Goal: Task Accomplishment & Management: Use online tool/utility

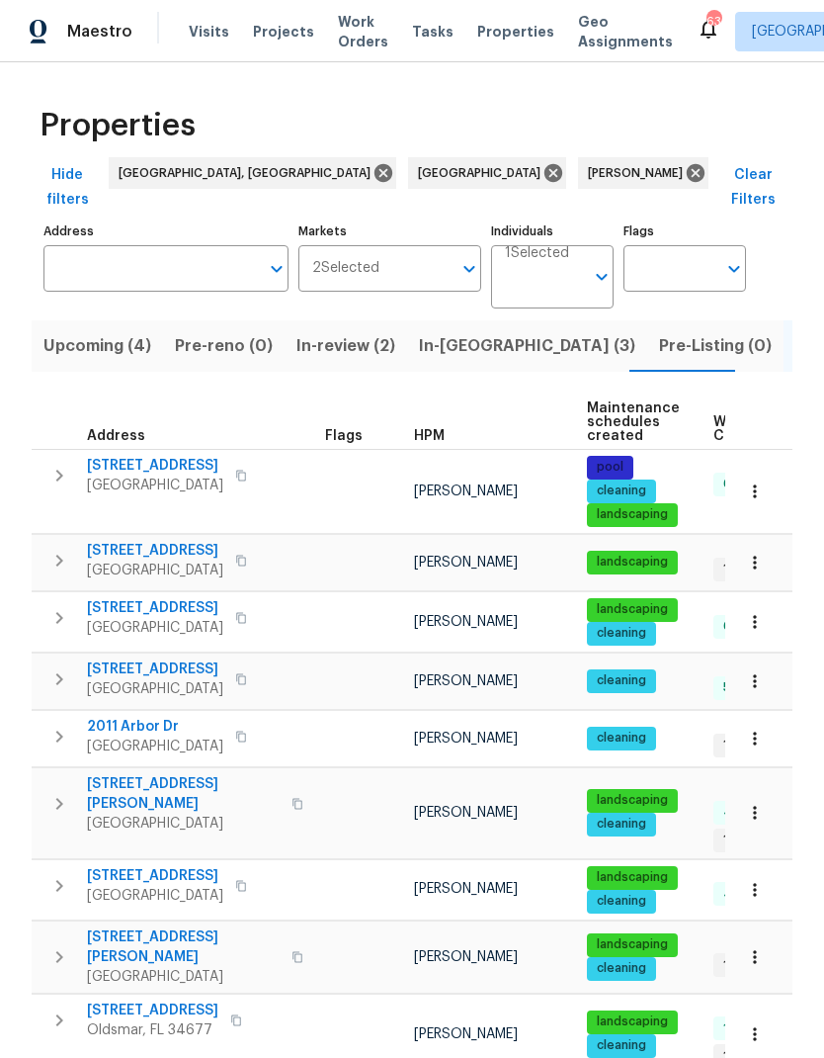
click at [309, 332] on span "In-review (2)" at bounding box center [346, 346] width 99 height 28
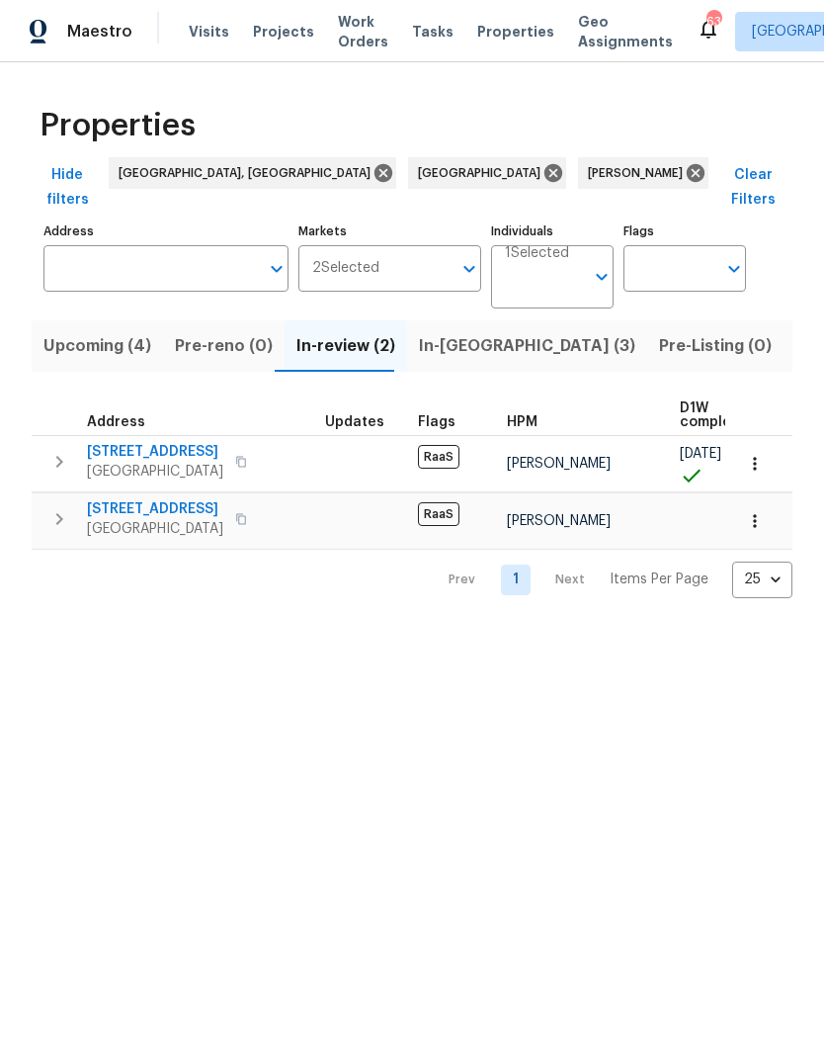
click at [446, 343] on button "In-reno (3)" at bounding box center [527, 345] width 240 height 51
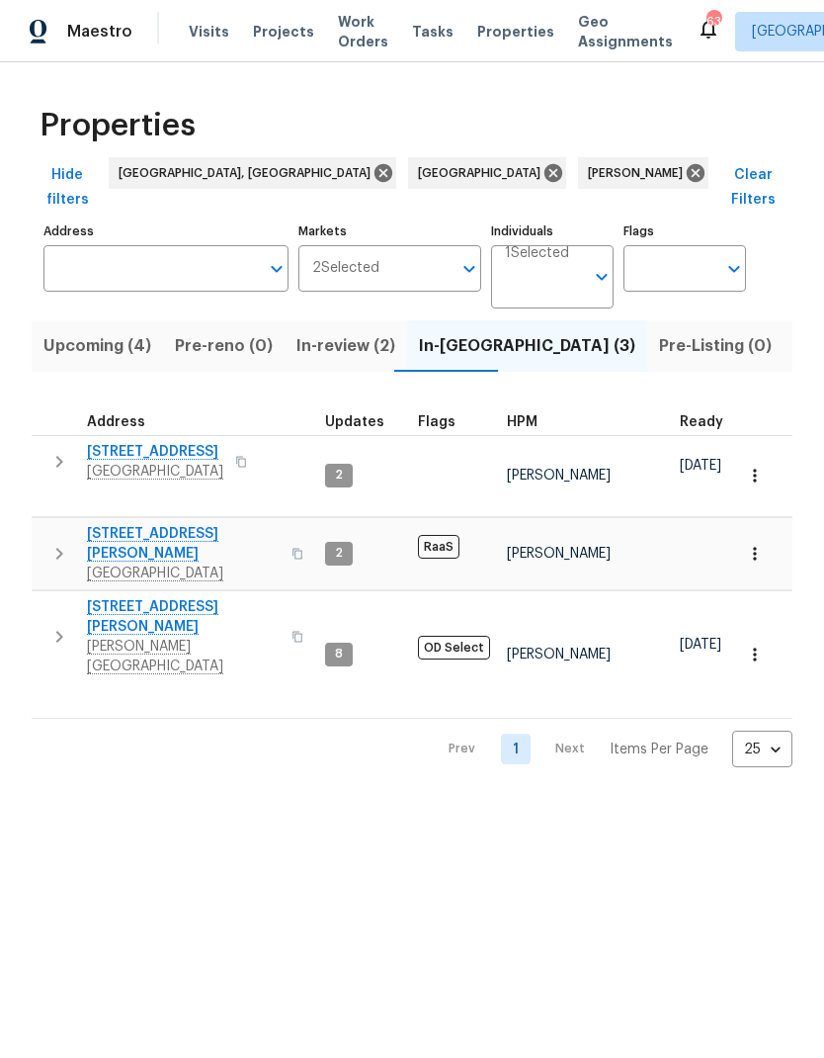
click at [111, 462] on span "Spring Hill, FL 34610" at bounding box center [155, 472] width 136 height 20
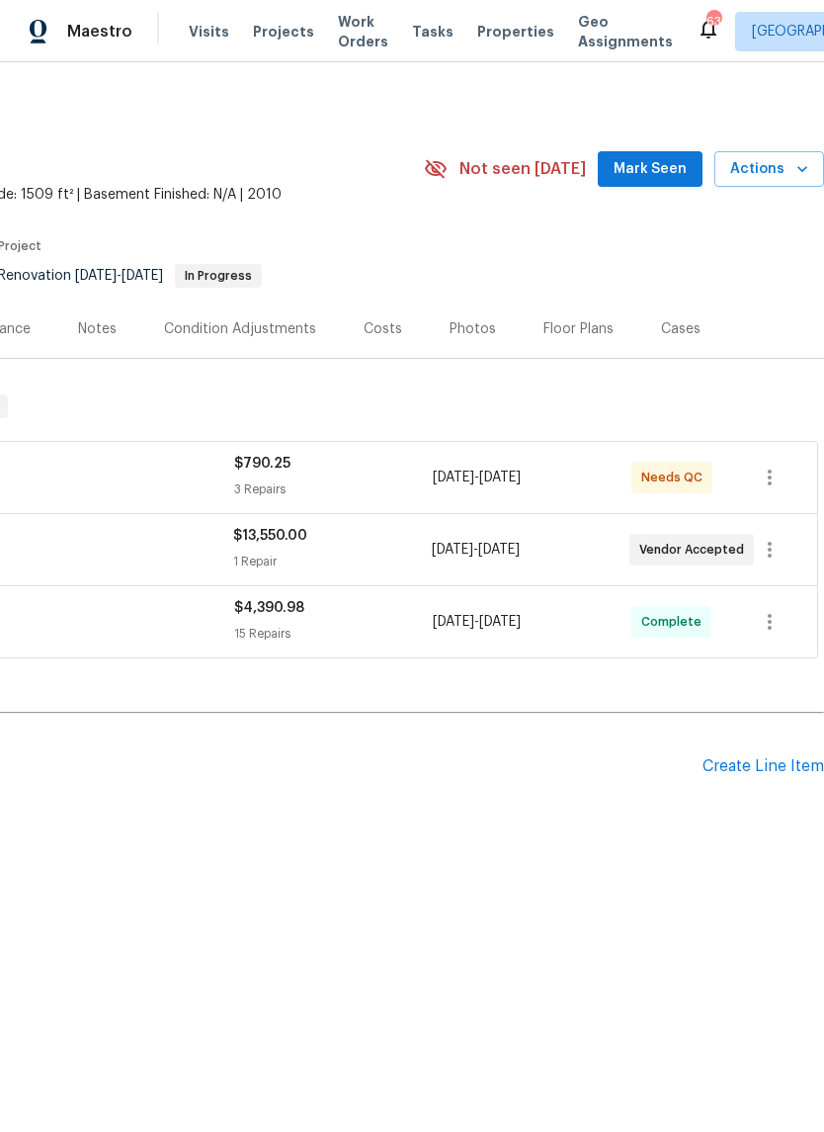
scroll to position [0, 293]
click at [664, 158] on span "Mark Seen" at bounding box center [650, 169] width 73 height 25
click at [753, 179] on span "Actions" at bounding box center [769, 169] width 78 height 25
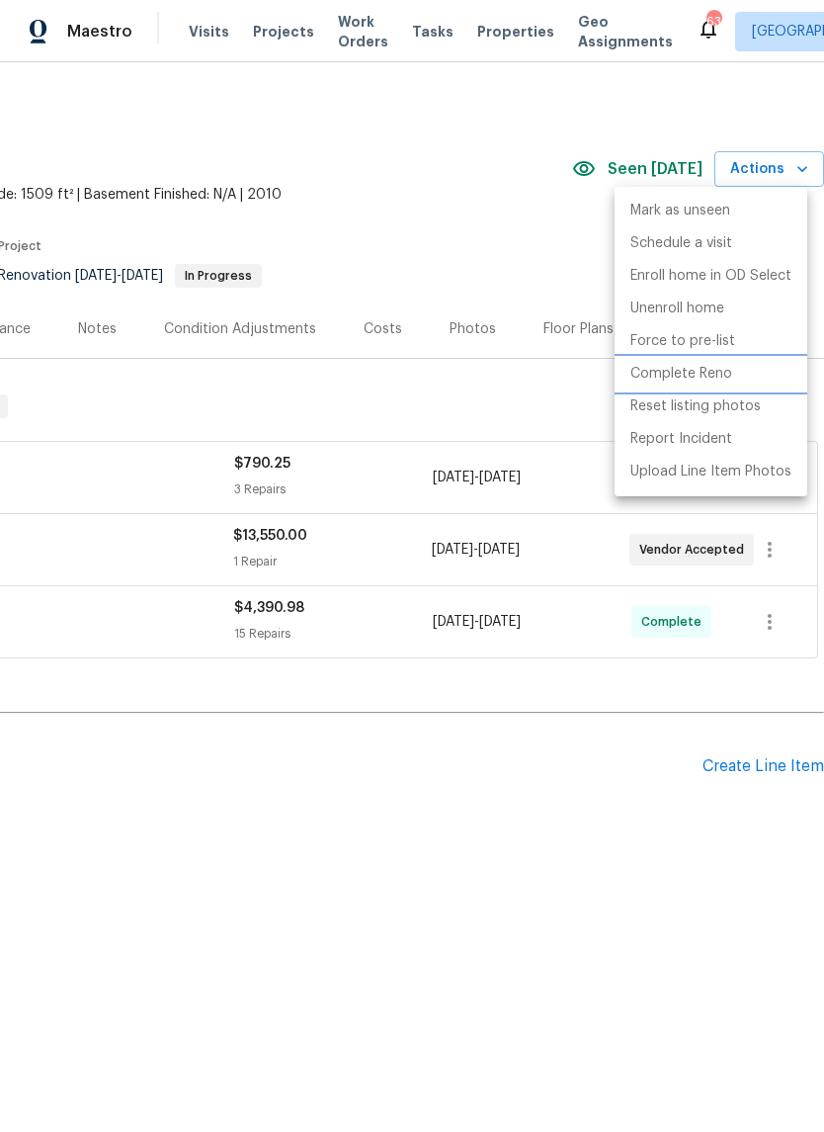
click at [720, 380] on p "Complete Reno" at bounding box center [682, 374] width 102 height 21
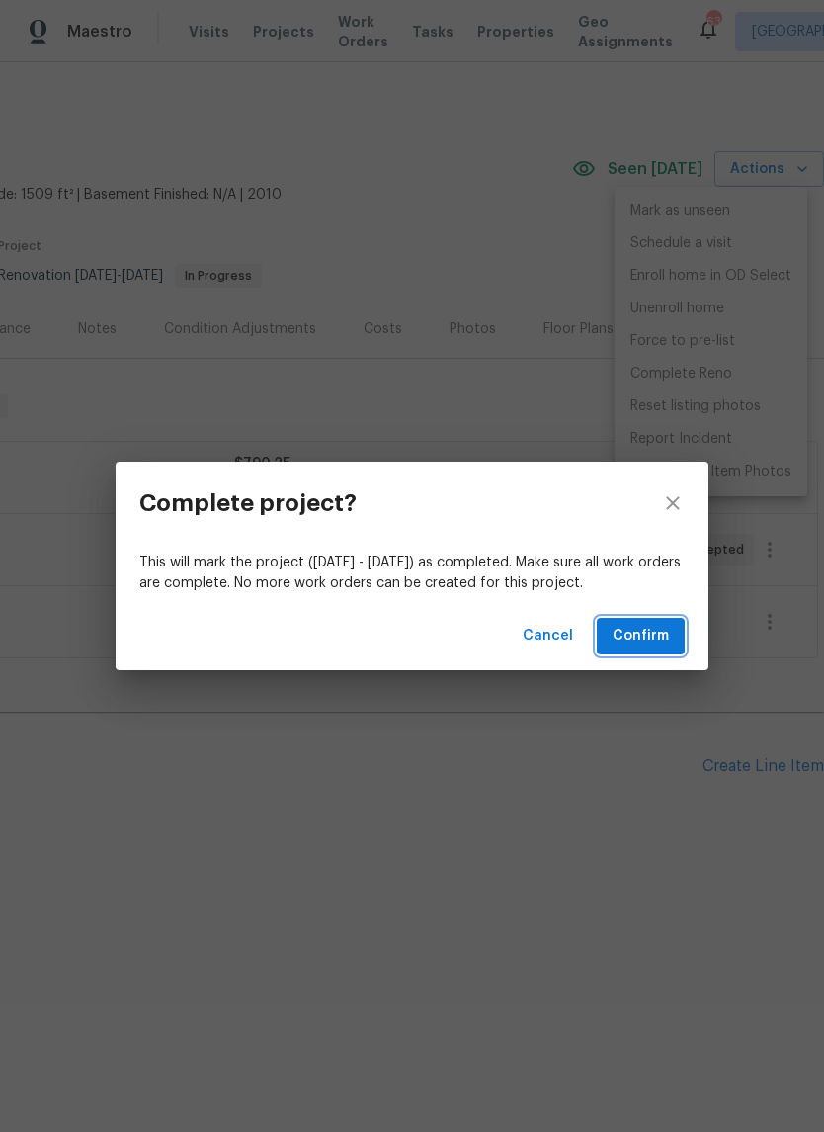
click at [654, 638] on span "Confirm" at bounding box center [641, 636] width 56 height 25
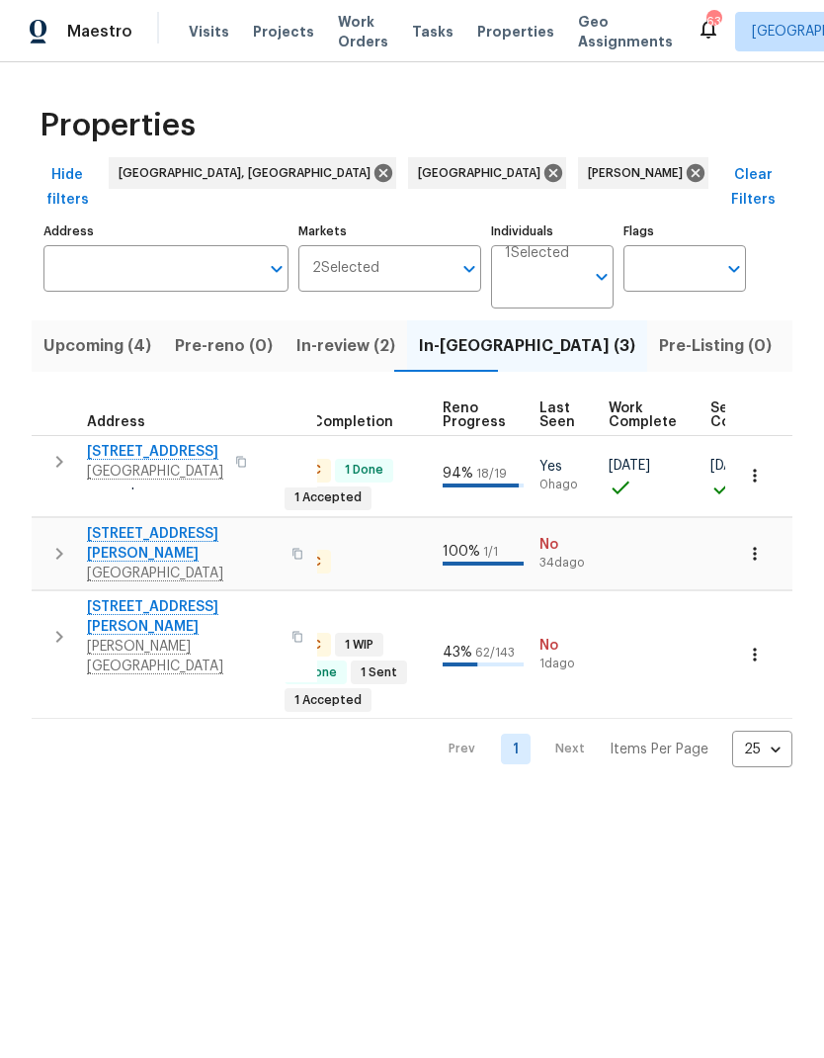
scroll to position [16, 927]
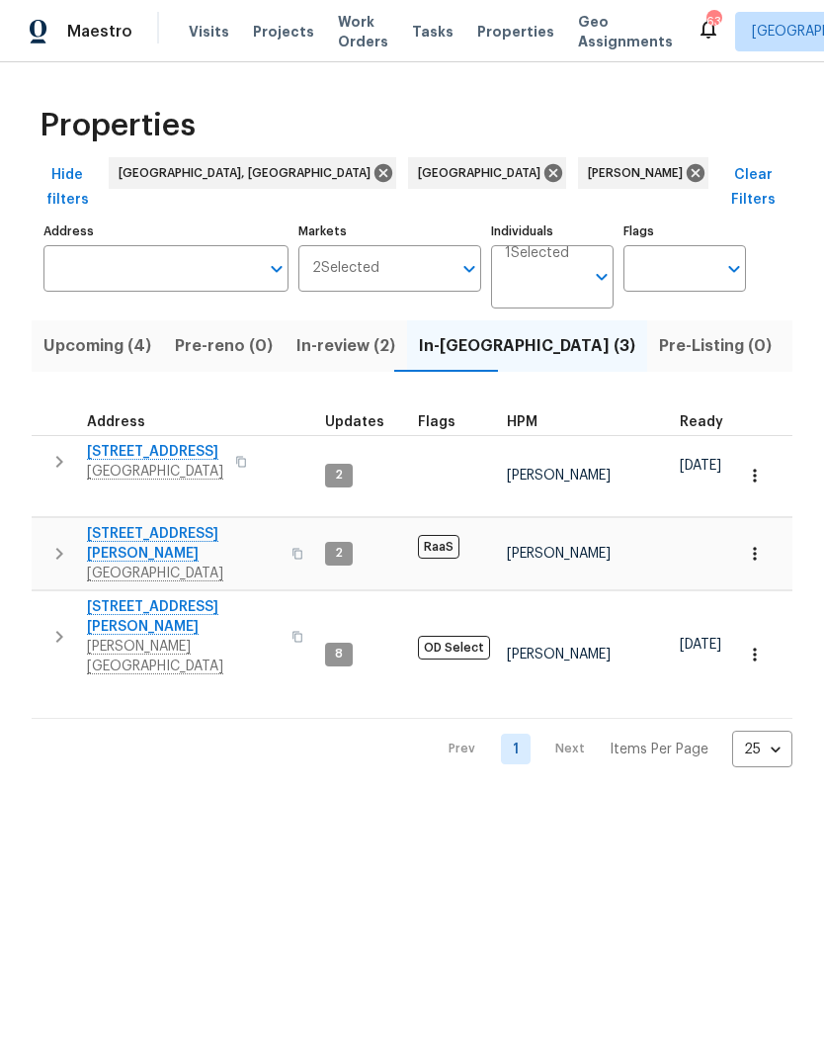
click at [148, 462] on span "Spring Hill, FL 34610" at bounding box center [155, 472] width 136 height 20
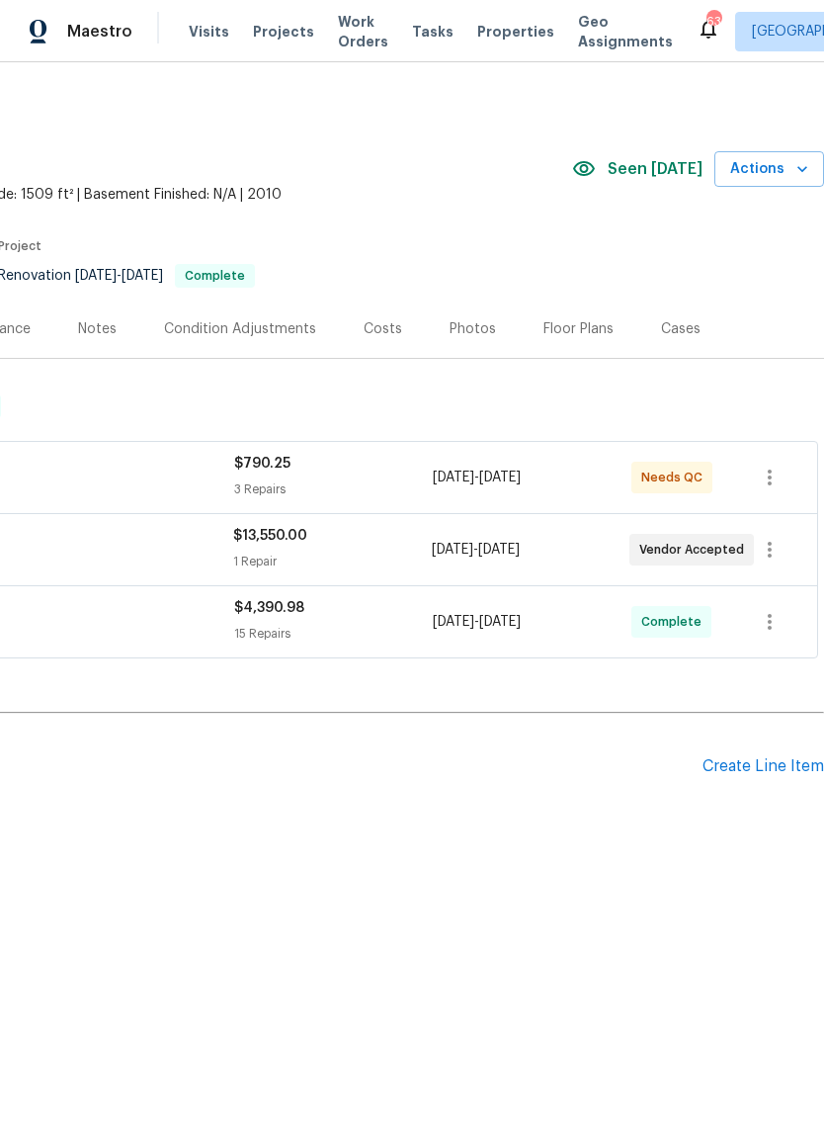
scroll to position [0, 293]
click at [796, 170] on icon "button" at bounding box center [803, 169] width 20 height 20
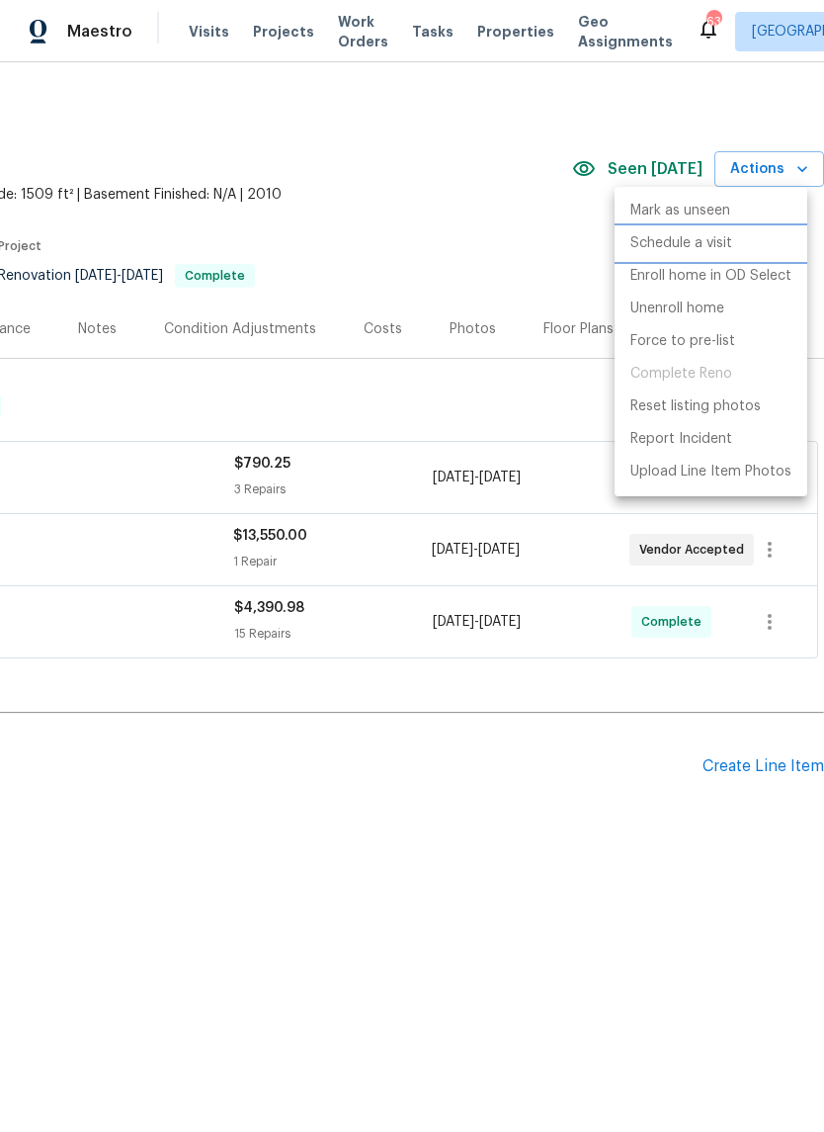
click at [729, 248] on p "Schedule a visit" at bounding box center [682, 243] width 102 height 21
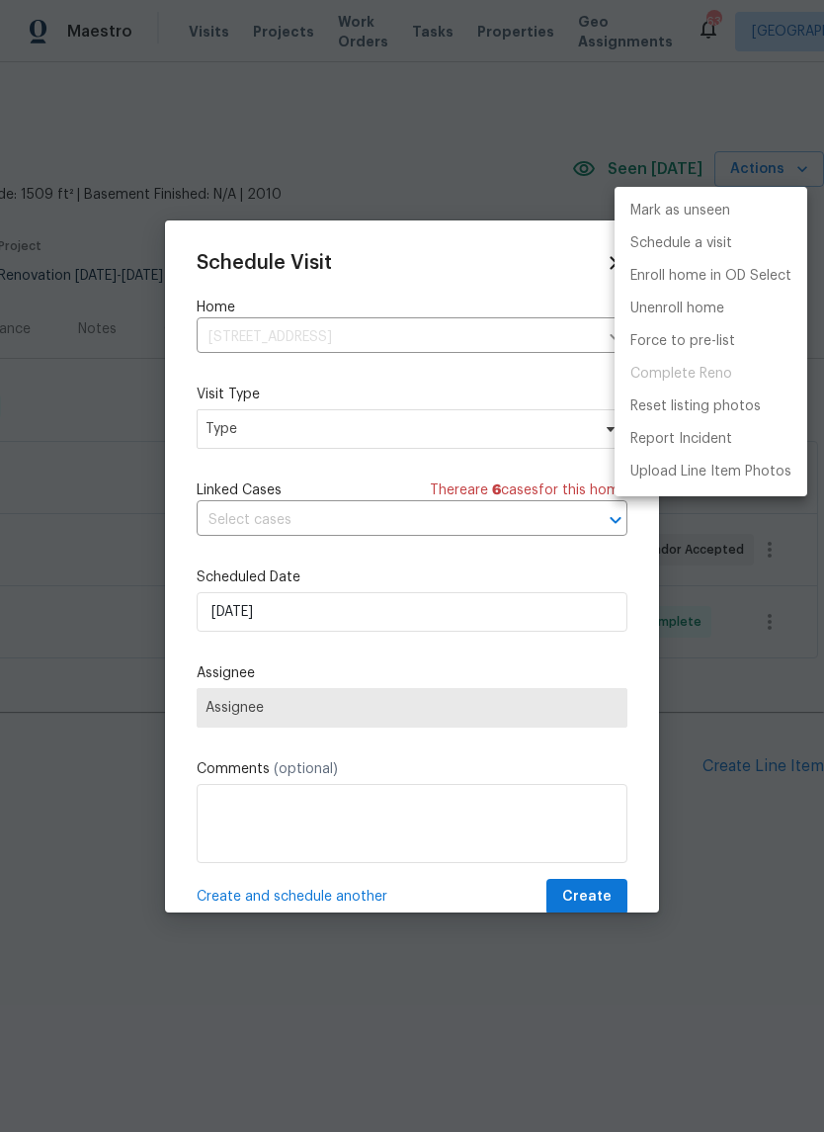
click at [235, 440] on div at bounding box center [412, 566] width 824 height 1132
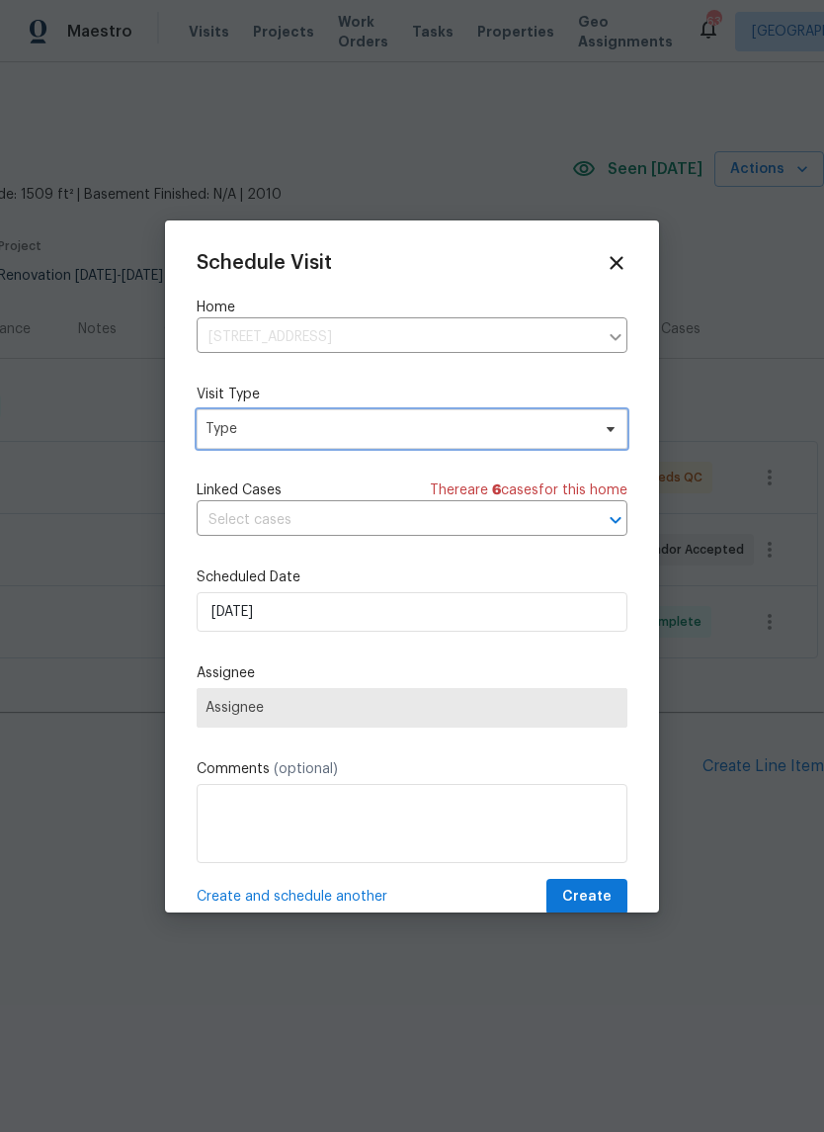
click at [229, 435] on span "Type" at bounding box center [398, 429] width 384 height 20
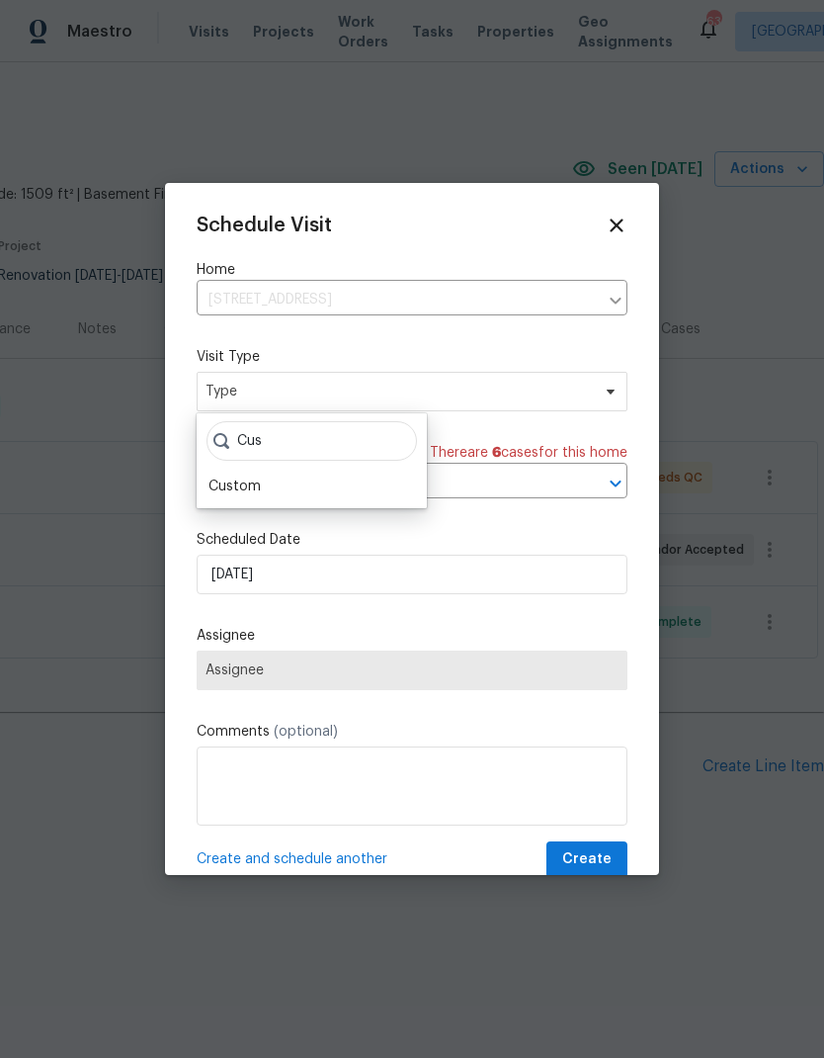
type input "Cus"
click at [210, 492] on div "Custom" at bounding box center [235, 486] width 52 height 20
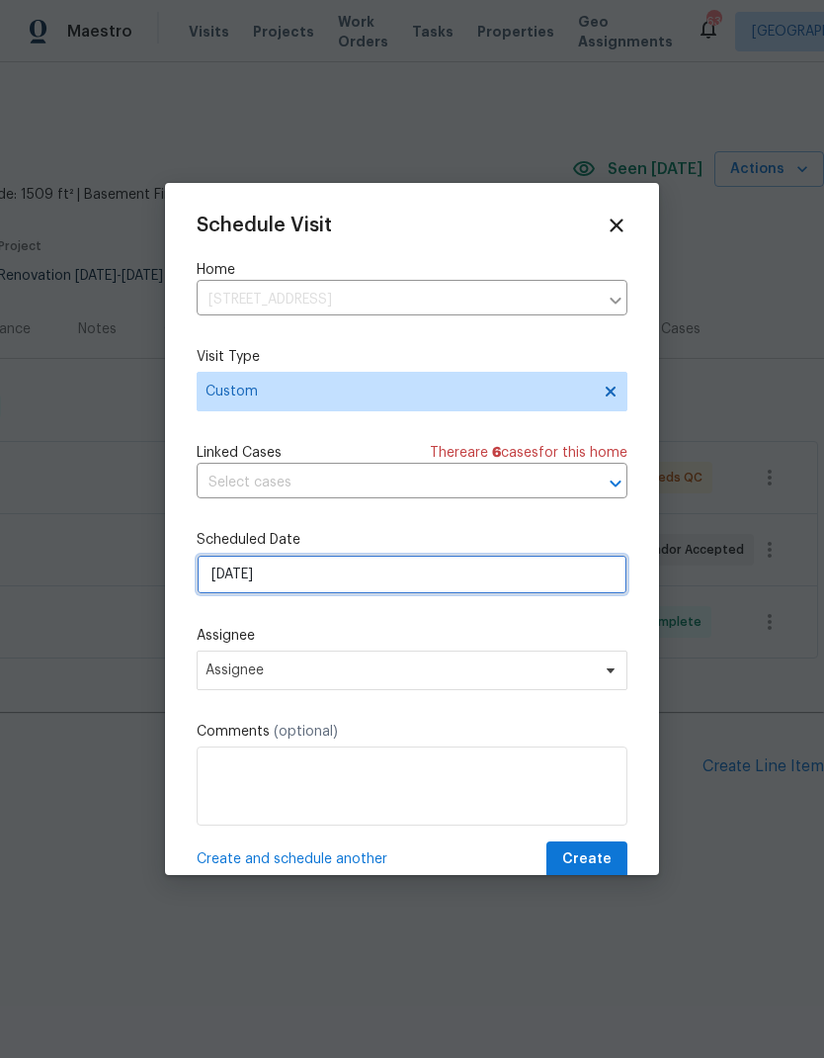
click at [225, 587] on input "9/24/2025" at bounding box center [412, 574] width 431 height 40
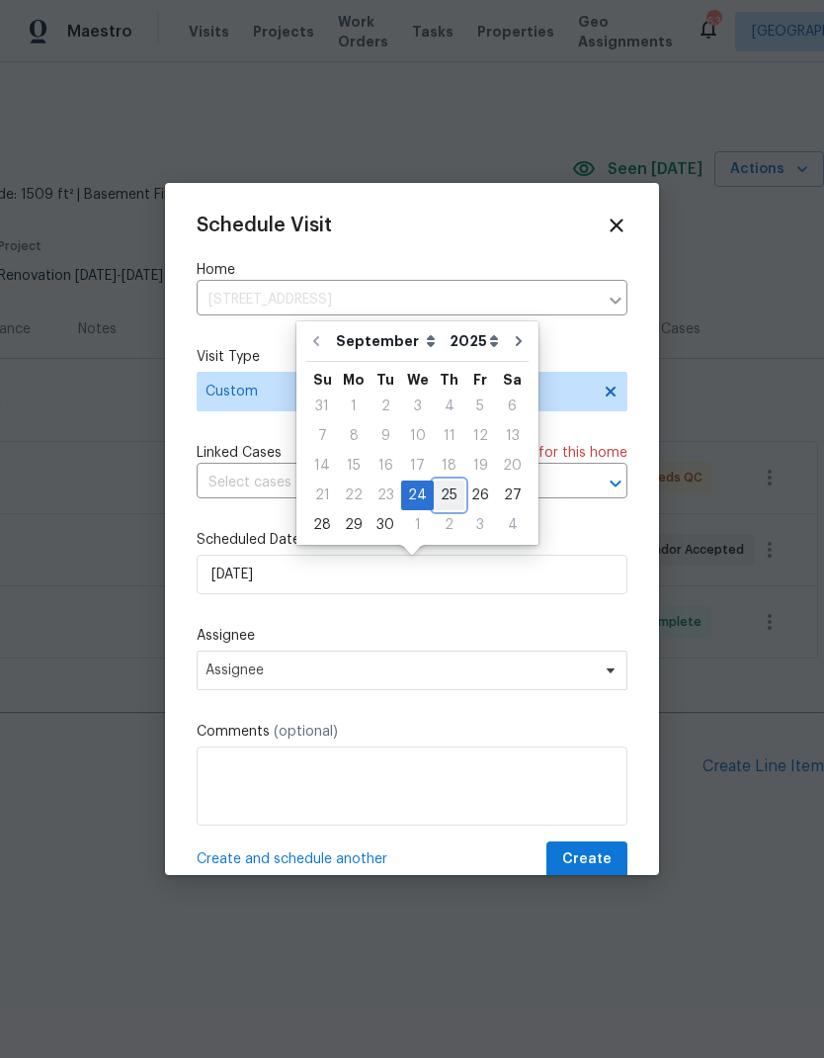
click at [444, 497] on div "25" at bounding box center [449, 495] width 31 height 28
type input "9/25/2025"
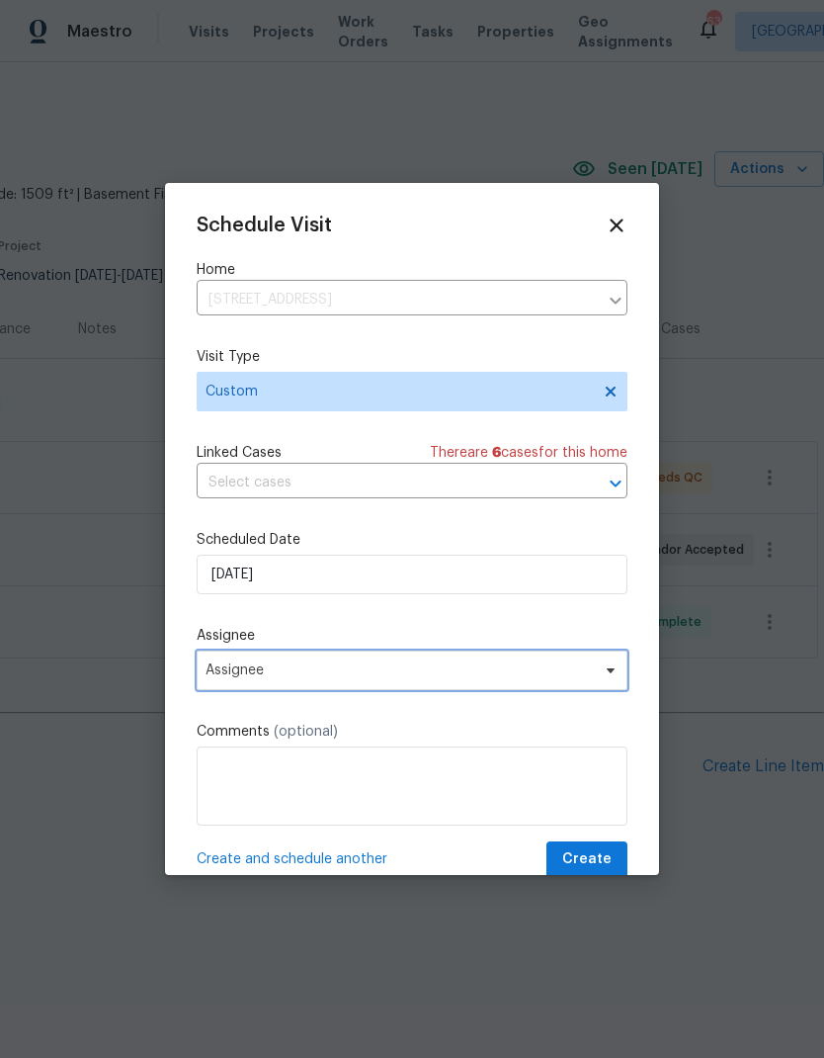
click at [224, 664] on span "Assignee" at bounding box center [412, 670] width 431 height 40
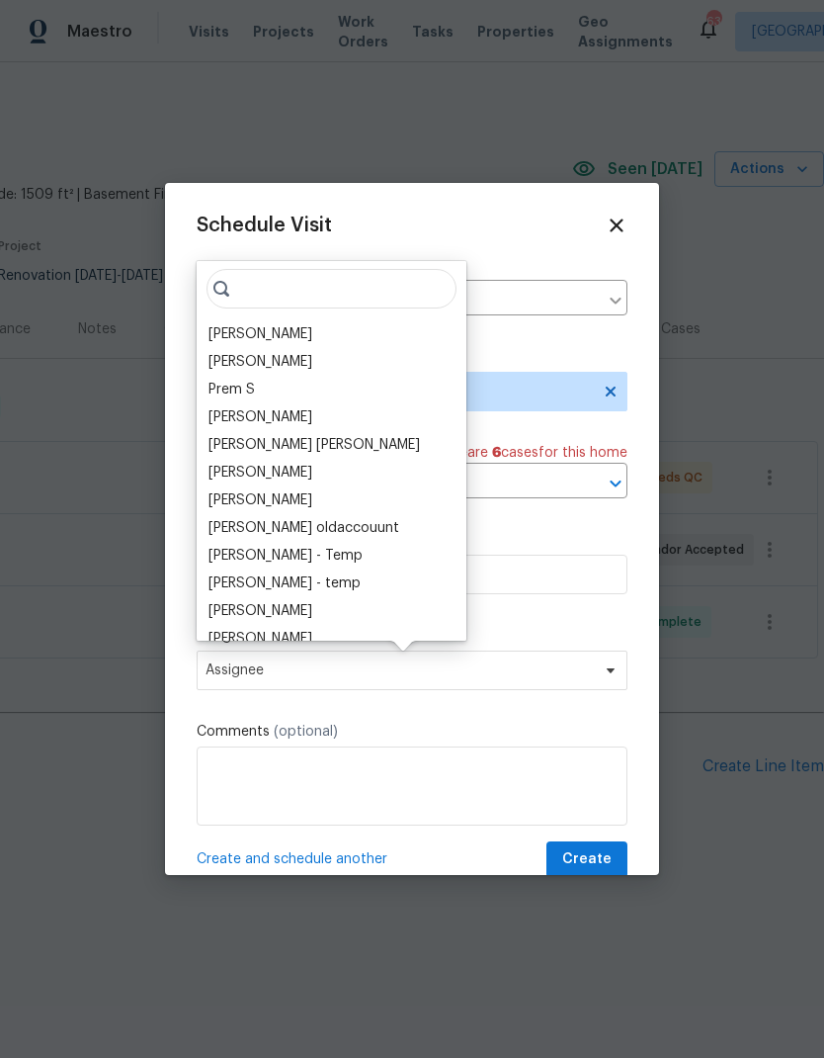
click at [217, 332] on div "[PERSON_NAME]" at bounding box center [261, 334] width 104 height 20
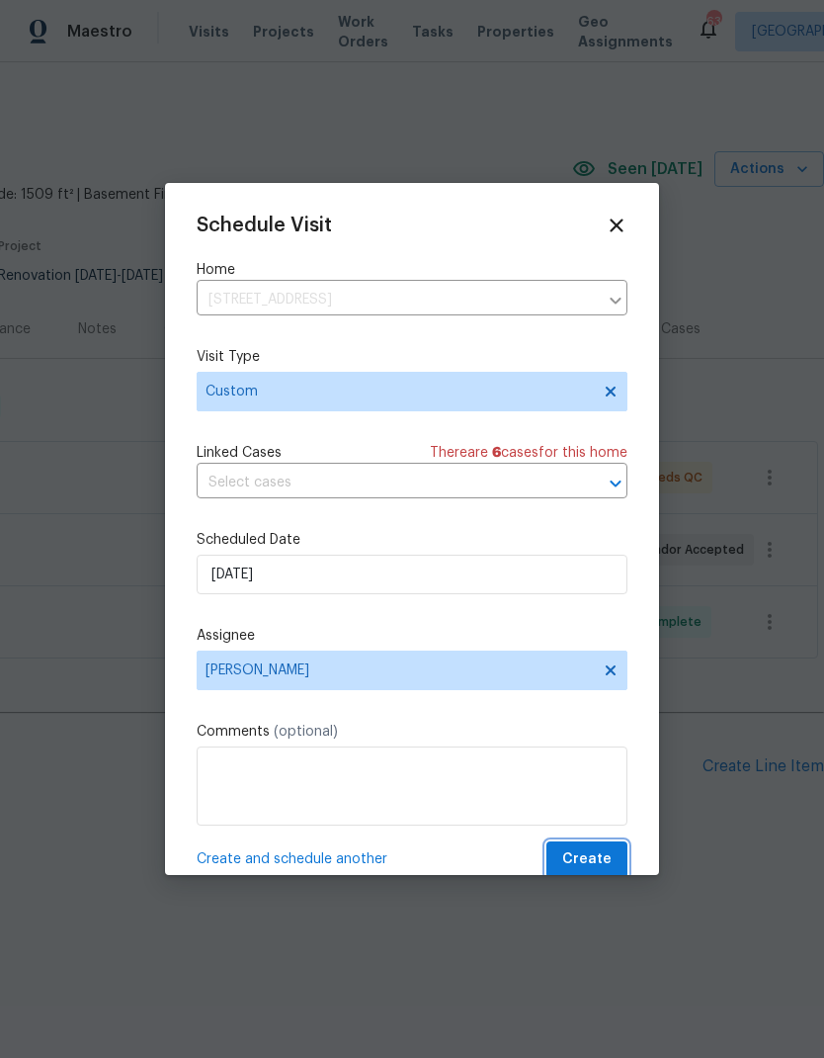
click at [603, 861] on span "Create" at bounding box center [586, 859] width 49 height 25
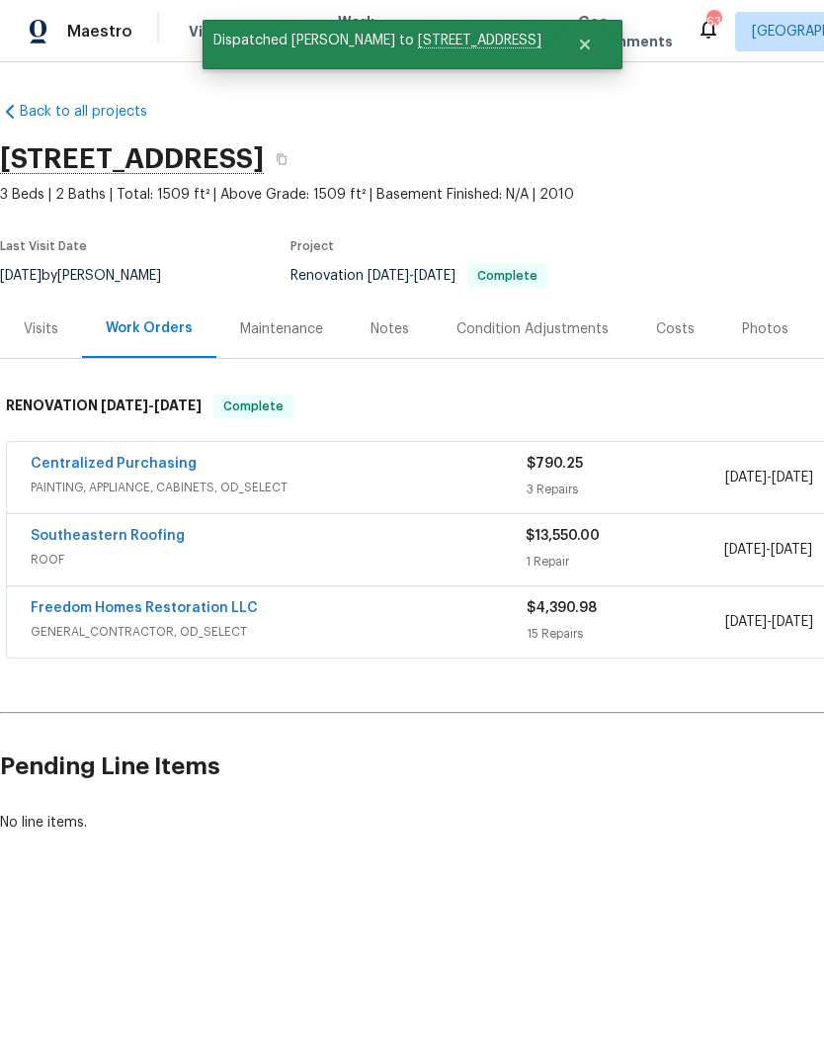
scroll to position [0, 0]
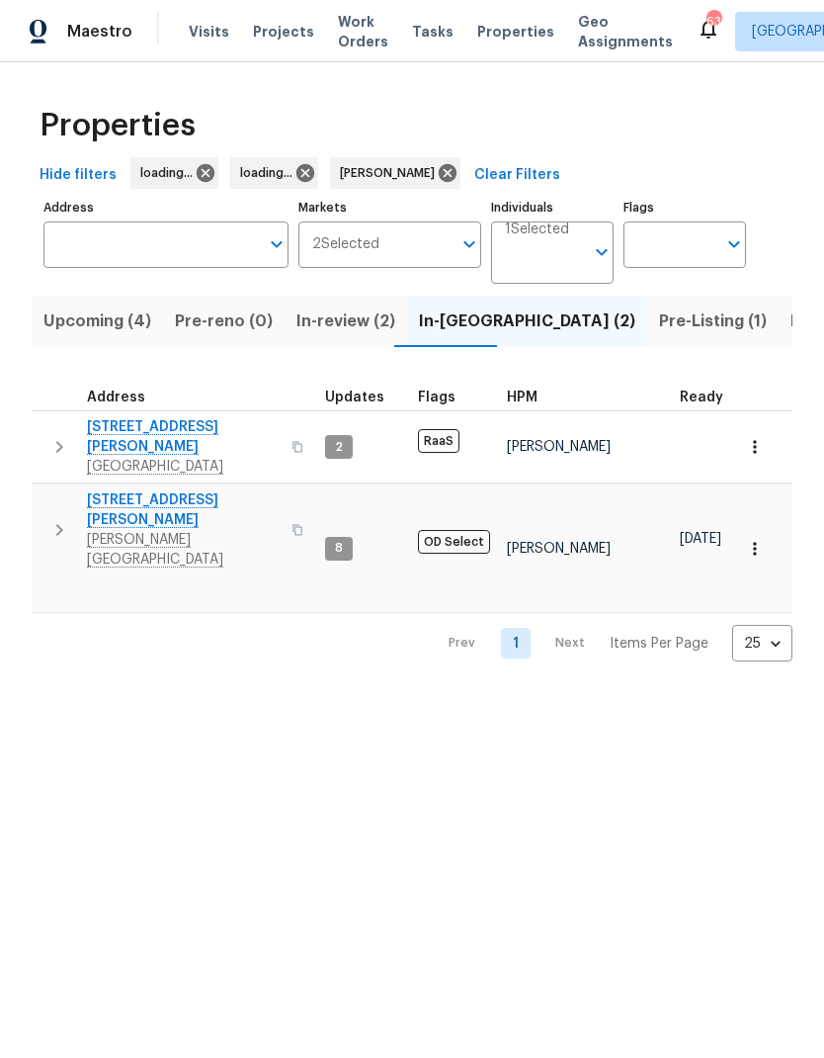
click at [120, 431] on span "[STREET_ADDRESS][PERSON_NAME]" at bounding box center [183, 437] width 193 height 40
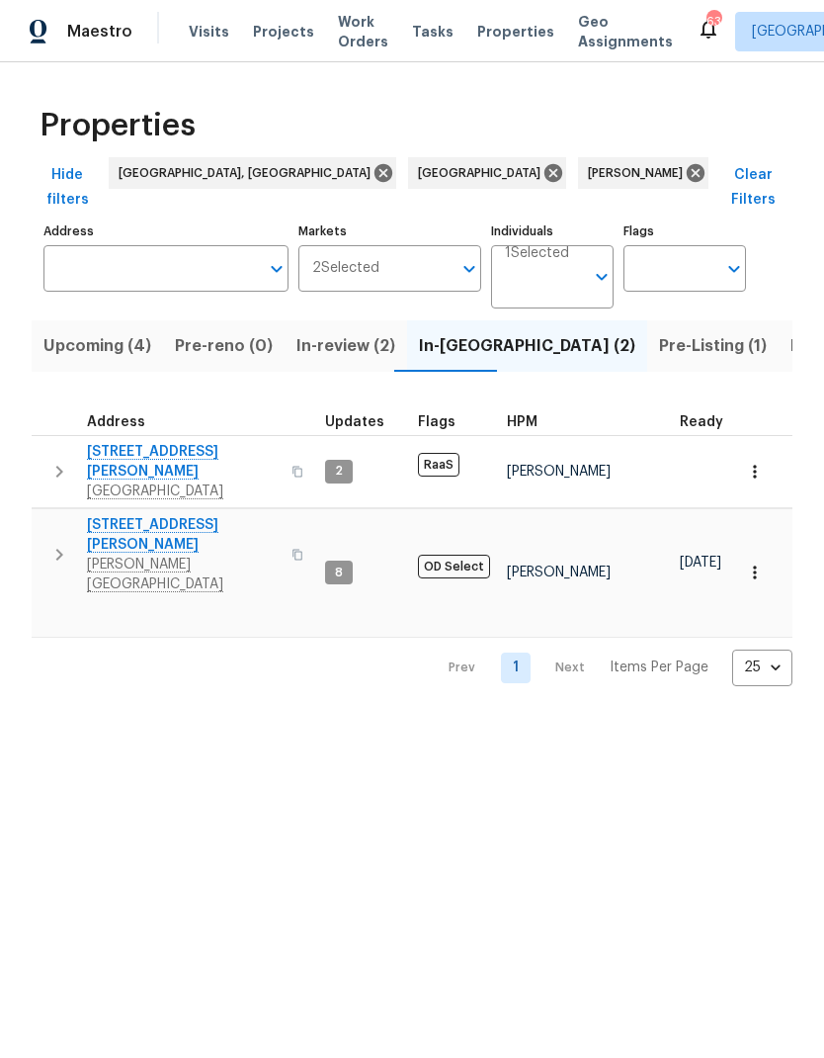
click at [69, 332] on span "Upcoming (4)" at bounding box center [97, 346] width 108 height 28
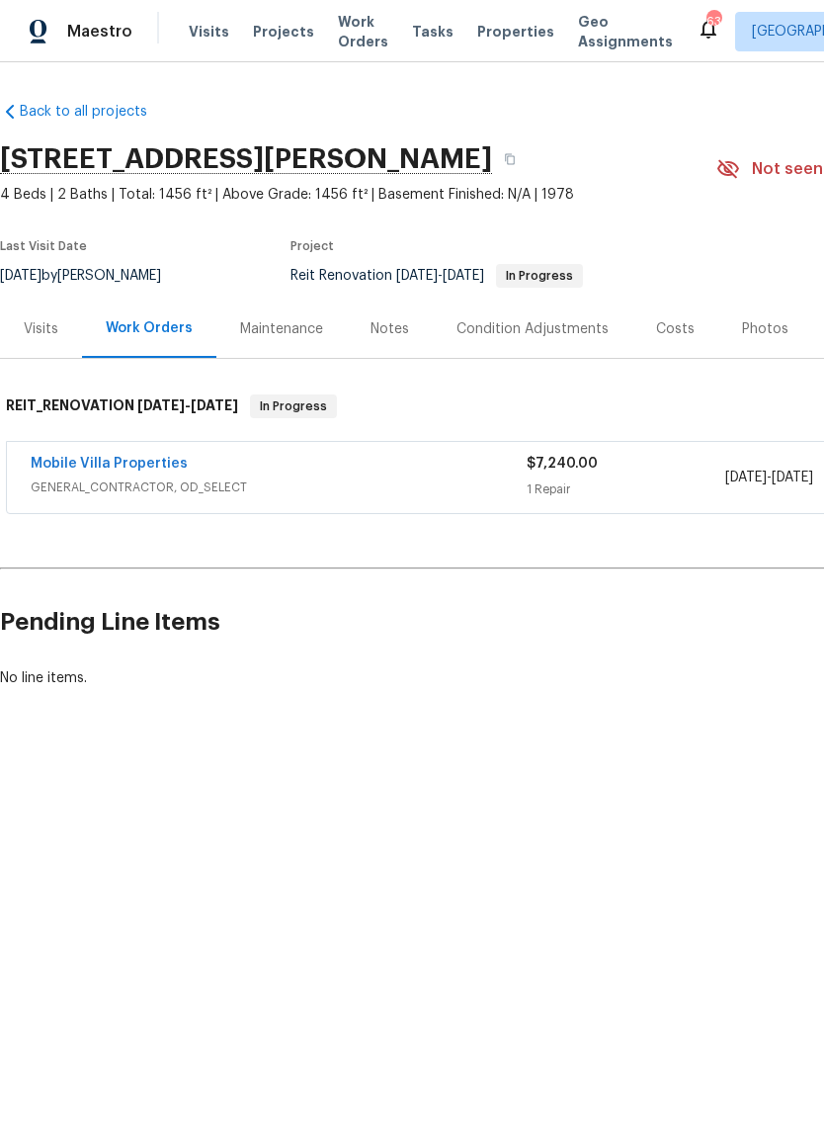
click at [71, 469] on link "Mobile Villa Properties" at bounding box center [109, 464] width 157 height 14
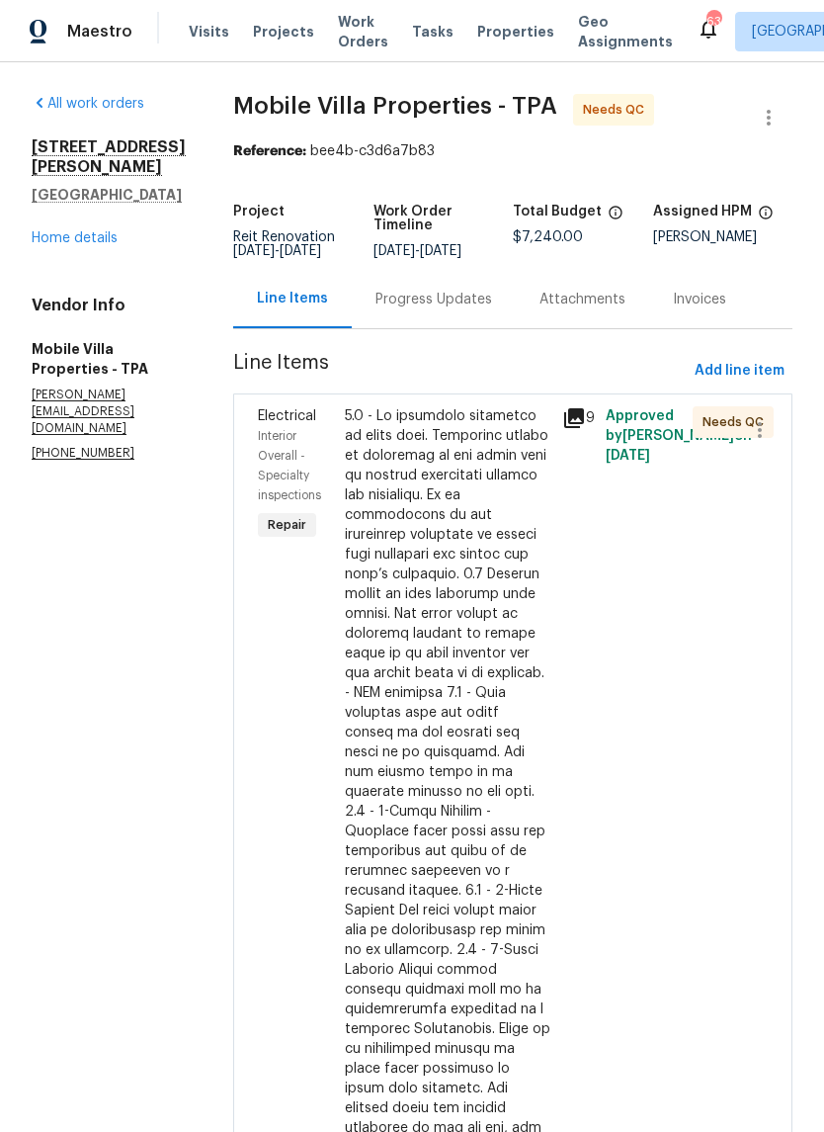
click at [352, 285] on div "Progress Updates" at bounding box center [434, 299] width 164 height 58
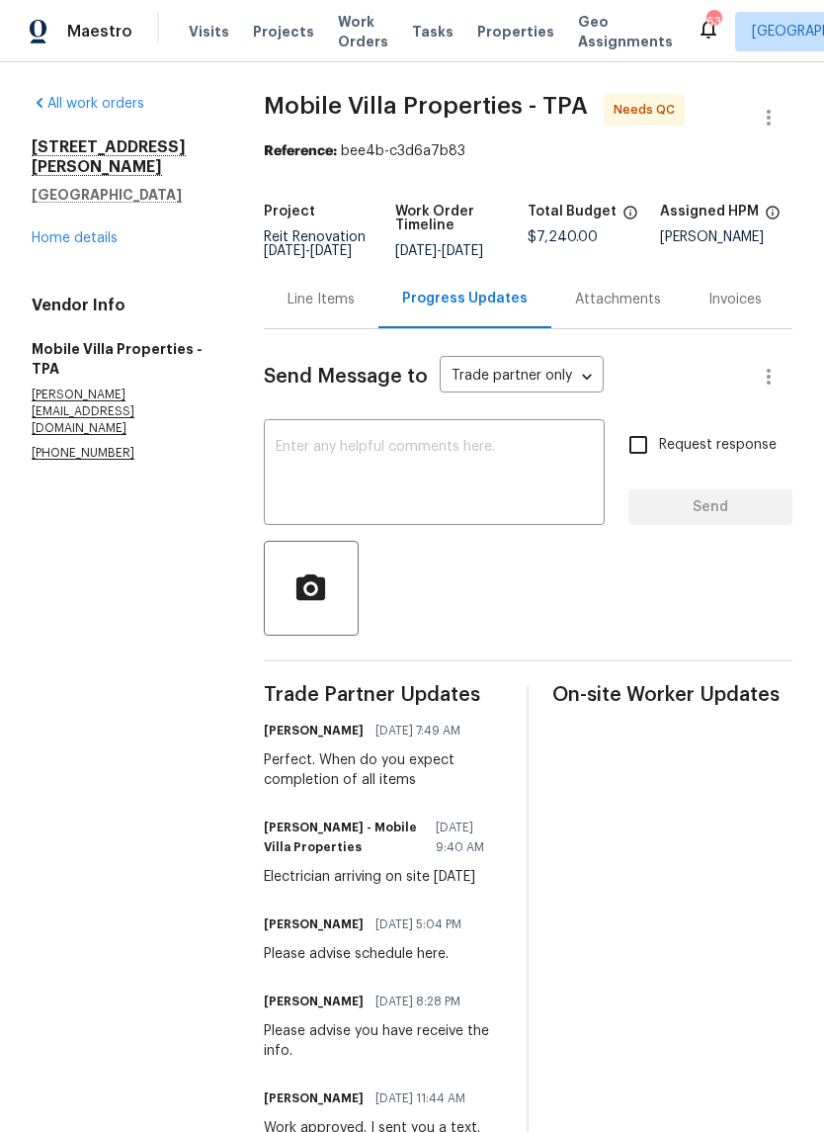
click at [281, 491] on textarea at bounding box center [434, 474] width 317 height 69
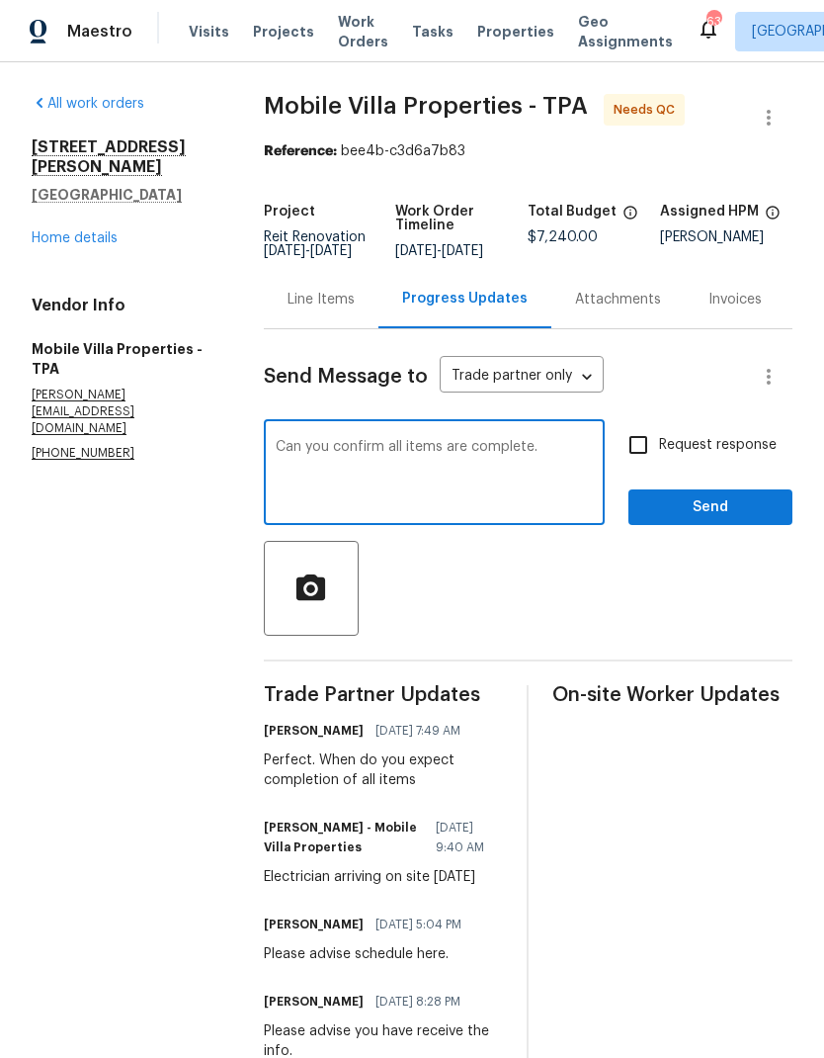
type textarea "Can you confirm all items are complete."
click at [647, 460] on input "Request response" at bounding box center [639, 445] width 42 height 42
checkbox input "true"
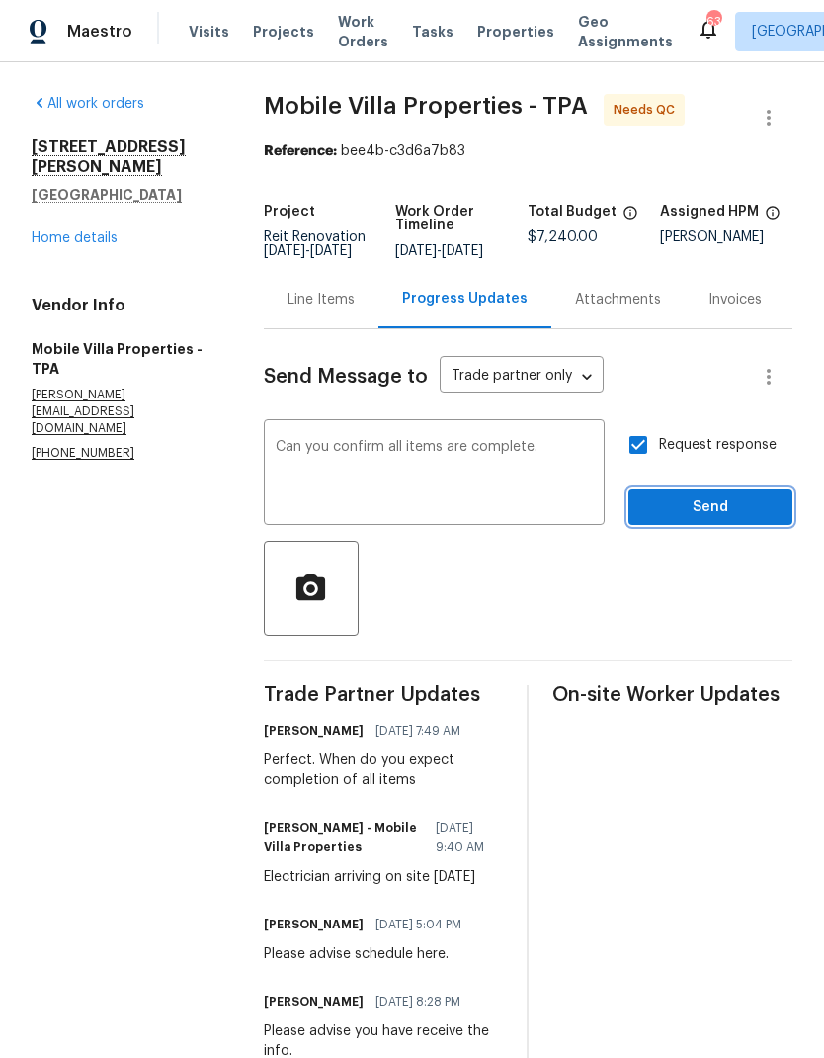
click at [679, 520] on span "Send" at bounding box center [710, 507] width 132 height 25
